Goal: Task Accomplishment & Management: Manage account settings

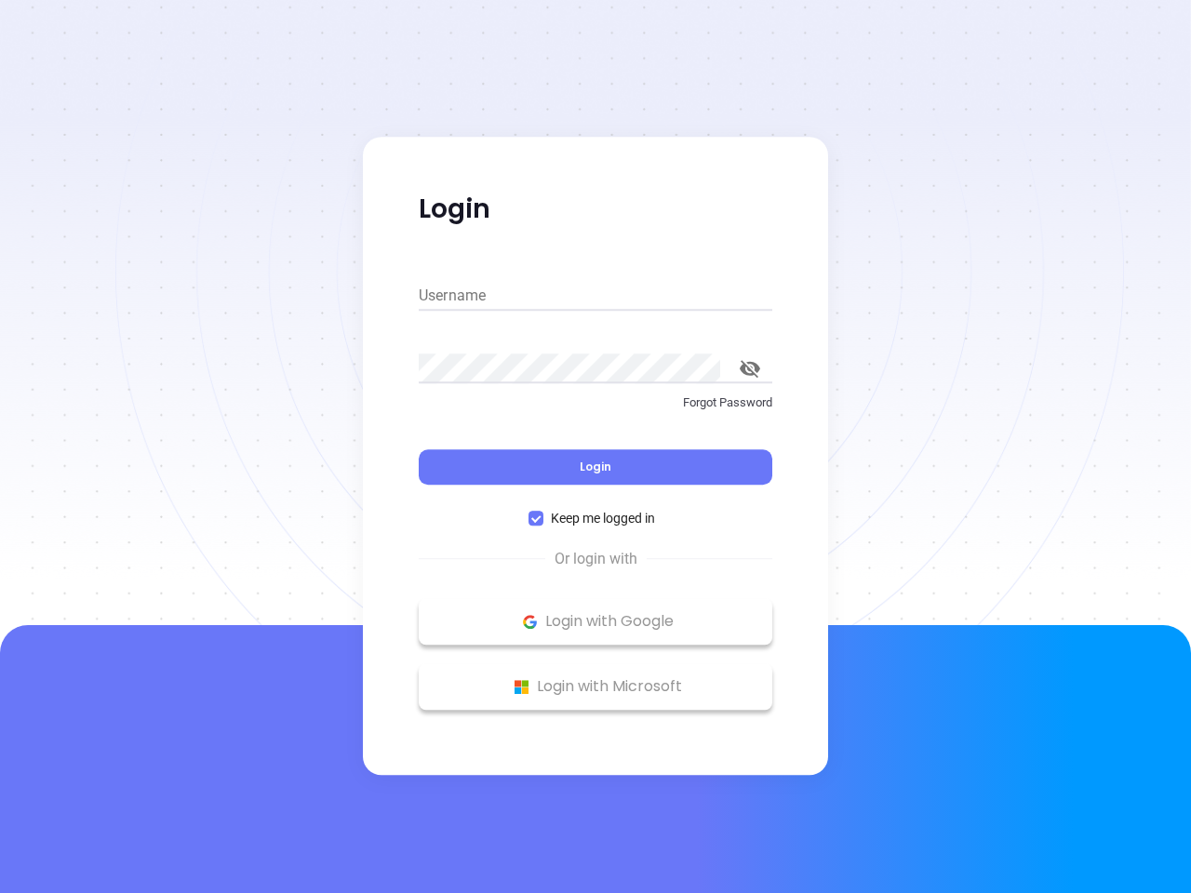
click at [596, 447] on div "Login" at bounding box center [596, 456] width 354 height 58
click at [596, 296] on input "Username" at bounding box center [596, 296] width 354 height 30
click at [750, 368] on icon "toggle password visibility" at bounding box center [750, 369] width 20 height 18
click at [596, 467] on span "Login" at bounding box center [596, 467] width 32 height 16
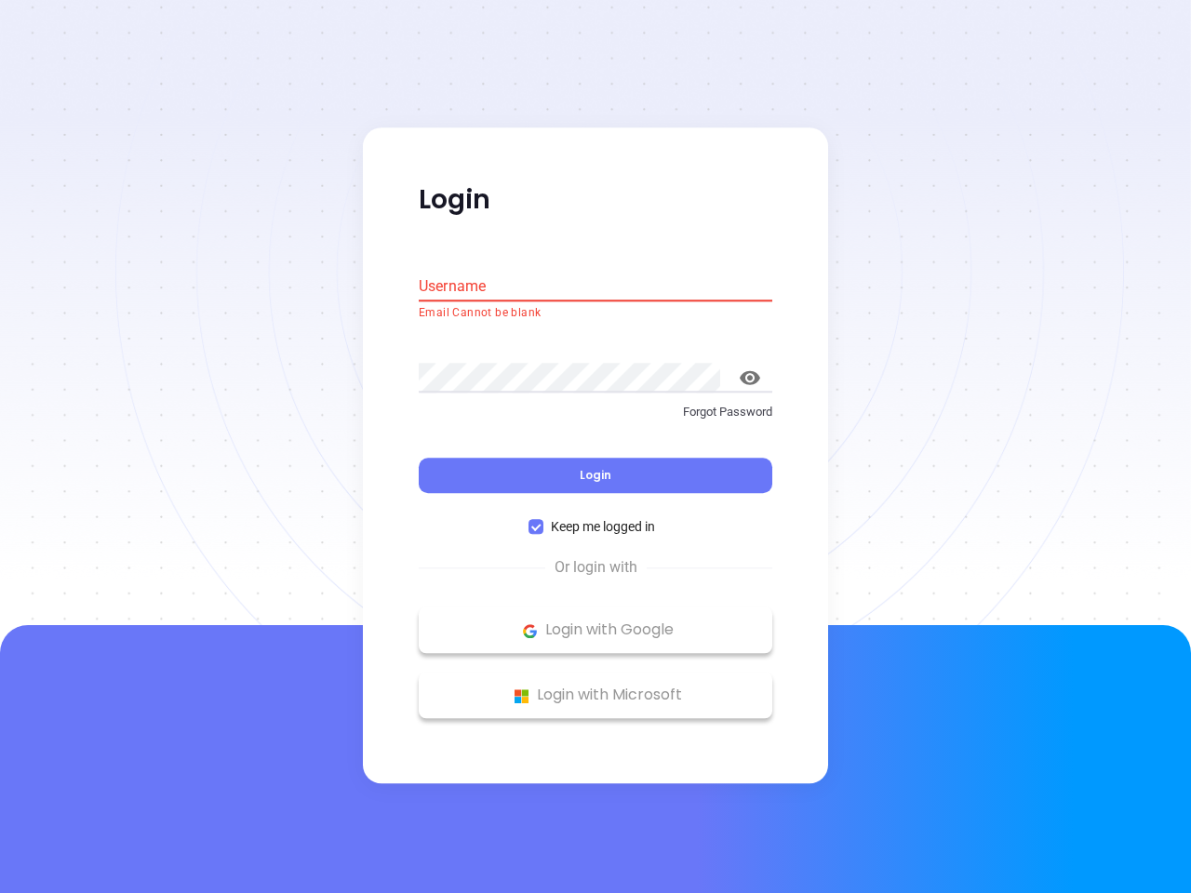
click at [596, 518] on span "Keep me logged in" at bounding box center [602, 527] width 119 height 20
click at [543, 520] on input "Keep me logged in" at bounding box center [536, 527] width 15 height 15
checkbox input "false"
click at [596, 622] on p "Login with Google" at bounding box center [595, 631] width 335 height 28
click at [596, 687] on p "Login with Microsoft" at bounding box center [595, 696] width 335 height 28
